Goal: Information Seeking & Learning: Learn about a topic

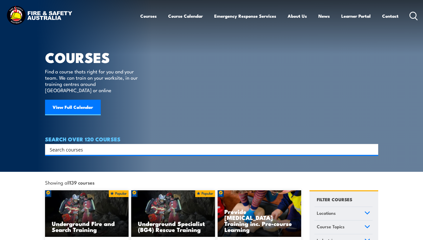
click at [88, 146] on input "Search input" at bounding box center [208, 150] width 317 height 8
type input "bus"
click at [97, 146] on input "Search input" at bounding box center [208, 150] width 317 height 8
type input "bus evacuation"
